Goal: Task Accomplishment & Management: Manage account settings

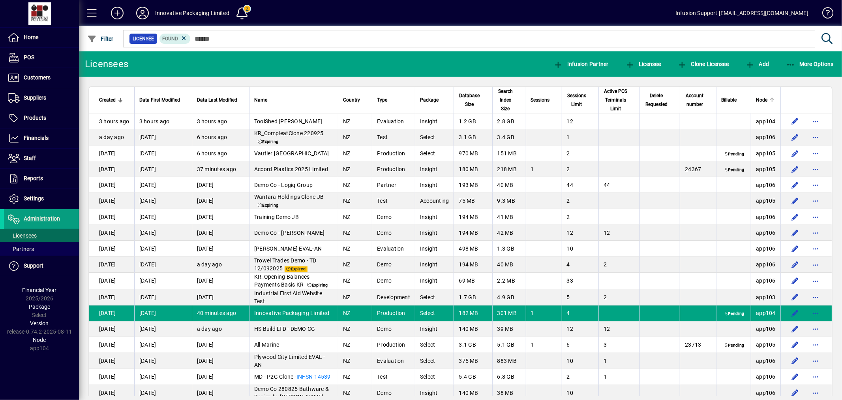
click at [764, 96] on div "Node" at bounding box center [766, 100] width 20 height 9
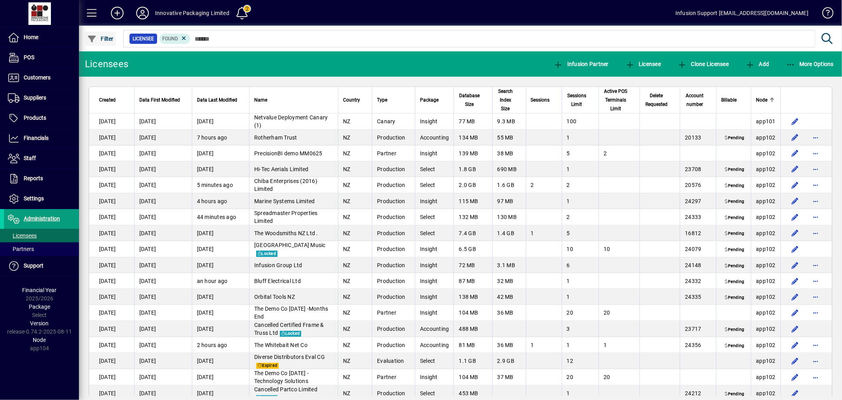
click at [107, 38] on span "Filter" at bounding box center [100, 39] width 26 height 6
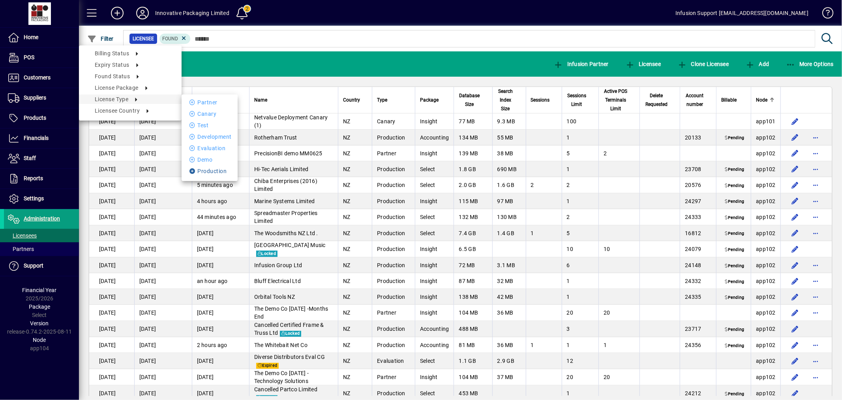
click at [206, 169] on li "Production" at bounding box center [210, 170] width 56 height 9
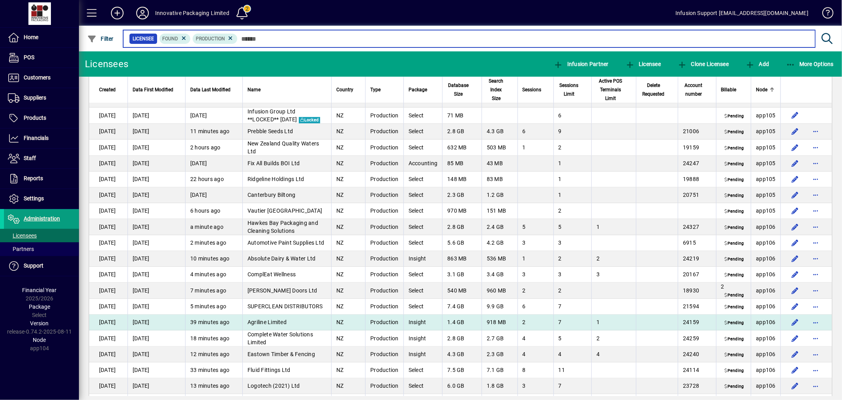
scroll to position [2098, 0]
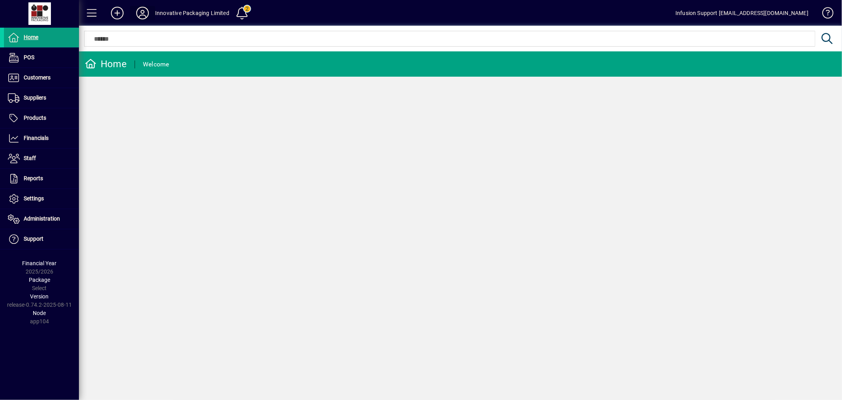
click at [140, 12] on icon at bounding box center [143, 13] width 16 height 13
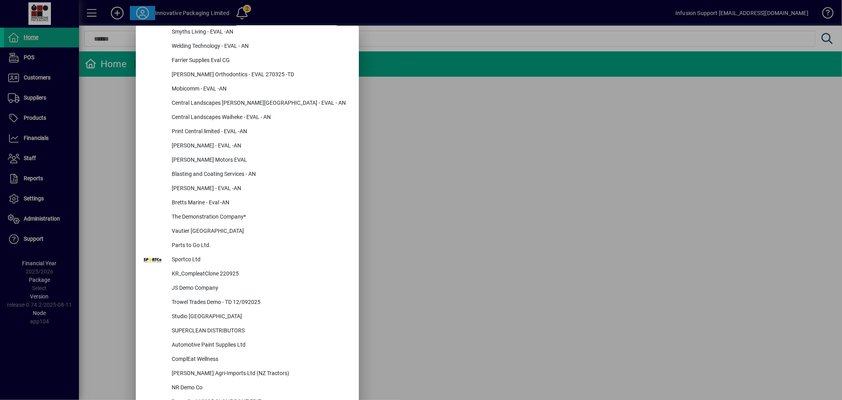
scroll to position [1019, 0]
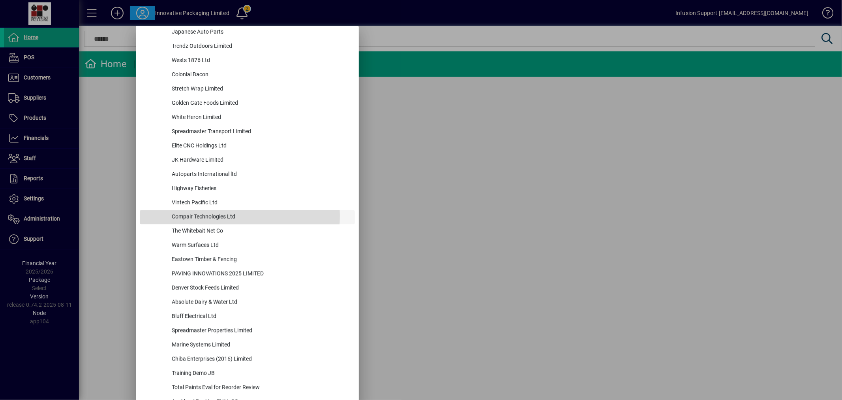
click at [214, 215] on div "Compair Technologies Ltd" at bounding box center [260, 217] width 190 height 14
